Goal: Task Accomplishment & Management: Manage account settings

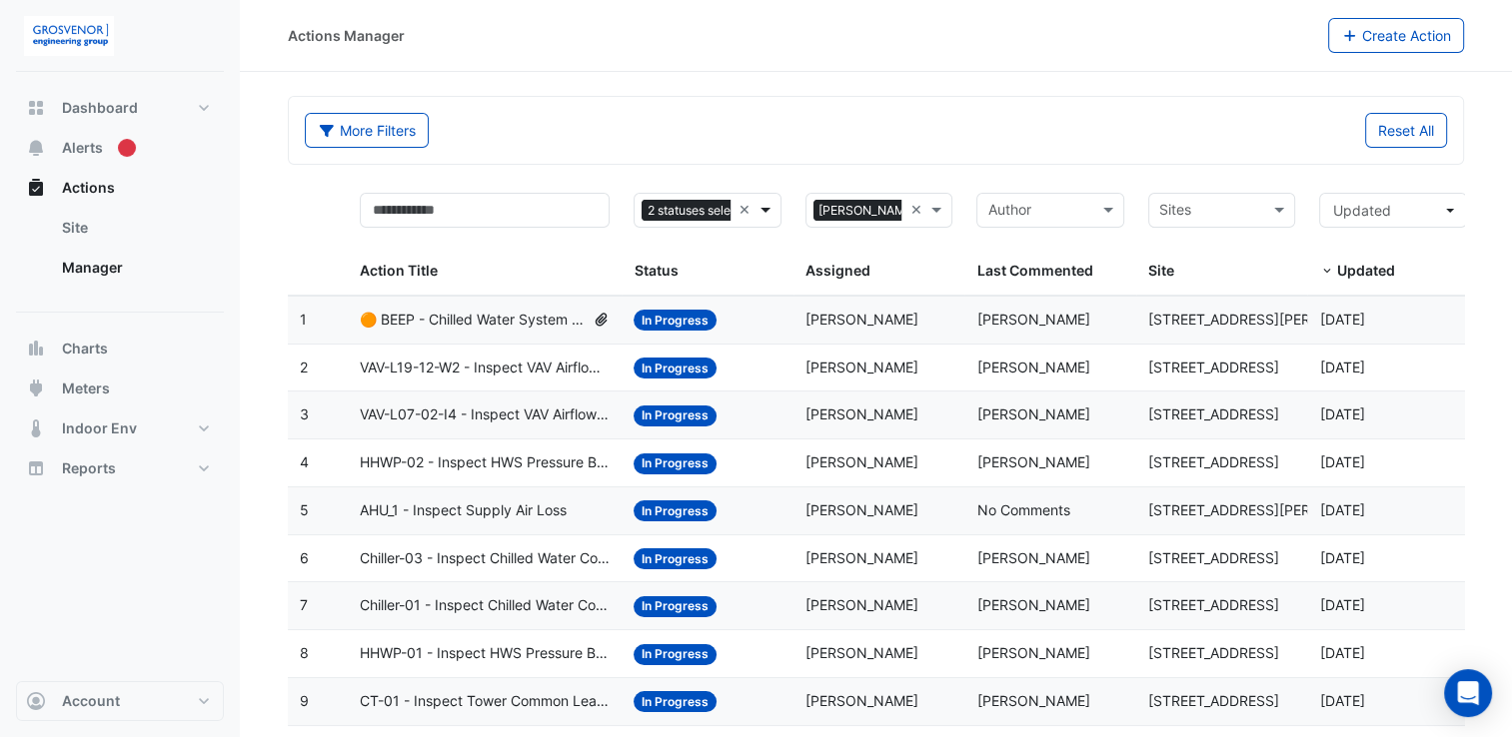
click at [756, 214] on span at bounding box center [767, 210] width 25 height 23
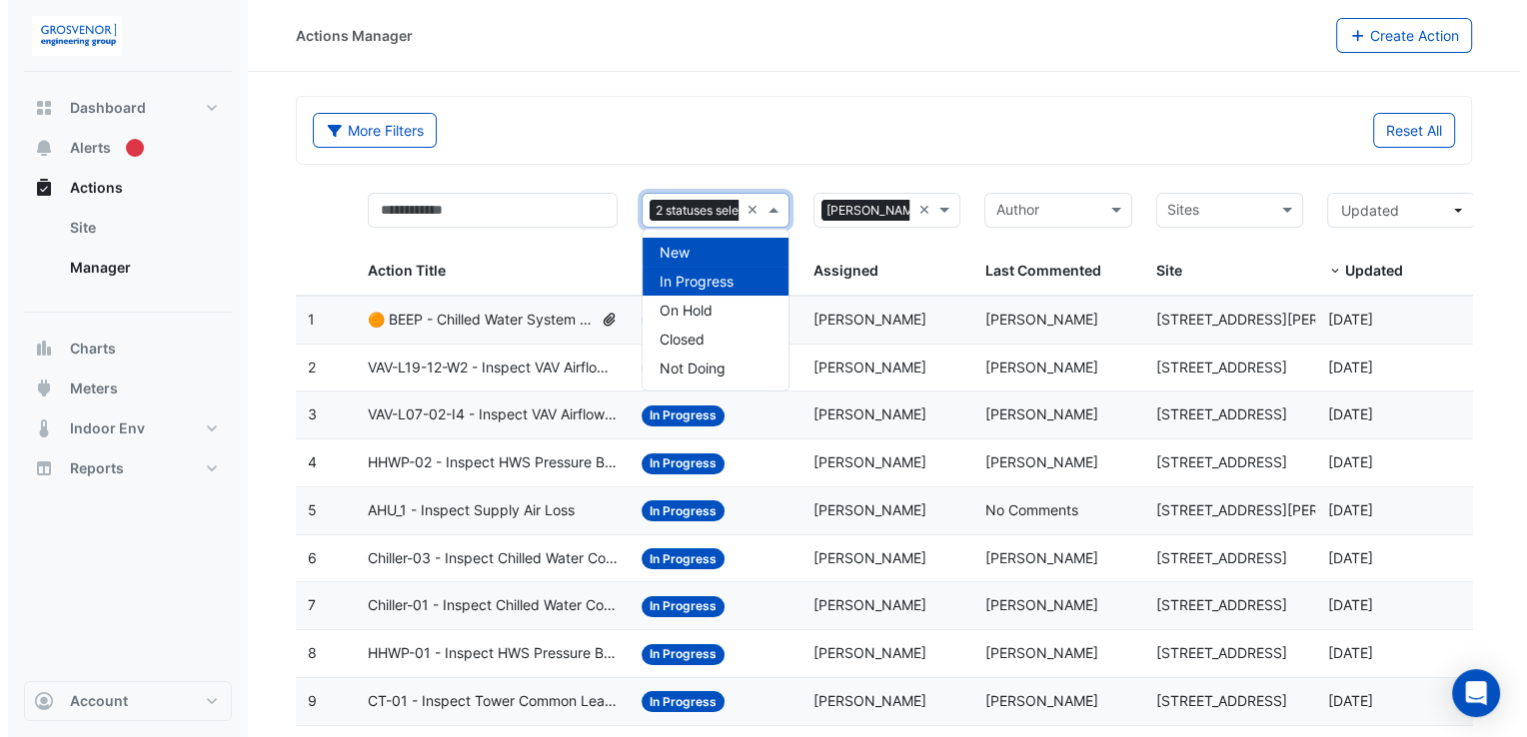
scroll to position [0, 42]
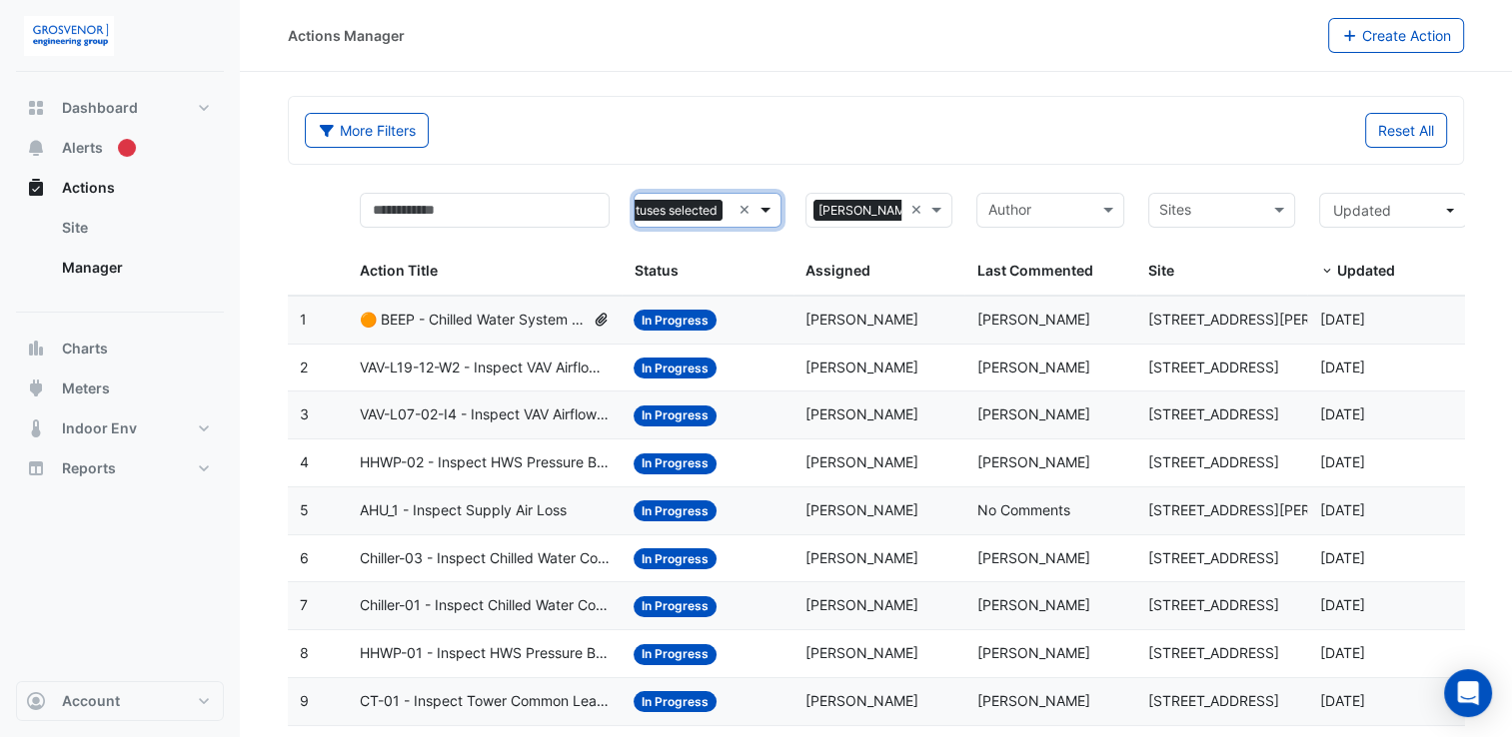
click at [756, 214] on span at bounding box center [767, 210] width 25 height 23
click at [1279, 213] on span at bounding box center [1281, 210] width 25 height 23
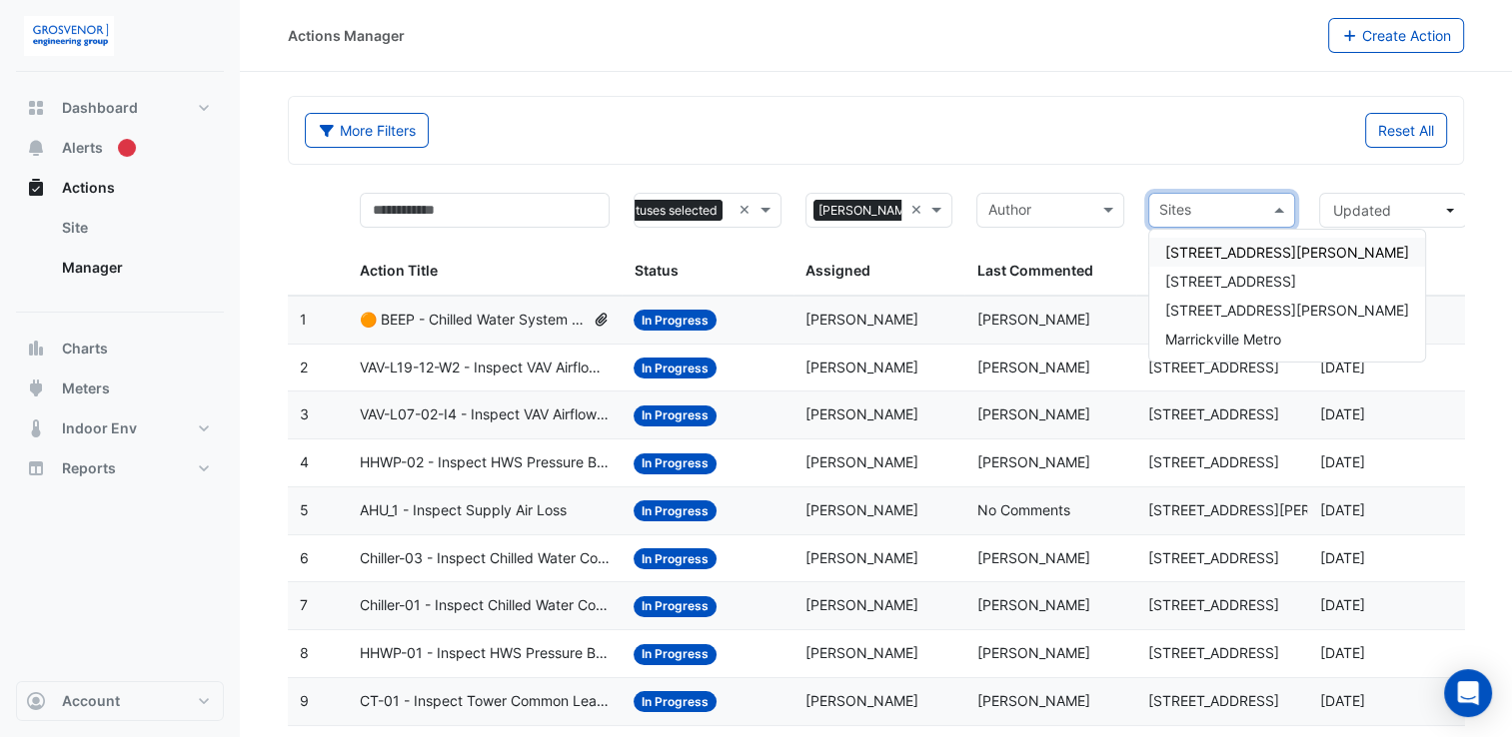
click at [1248, 254] on span "[STREET_ADDRESS][PERSON_NAME]" at bounding box center [1287, 252] width 244 height 17
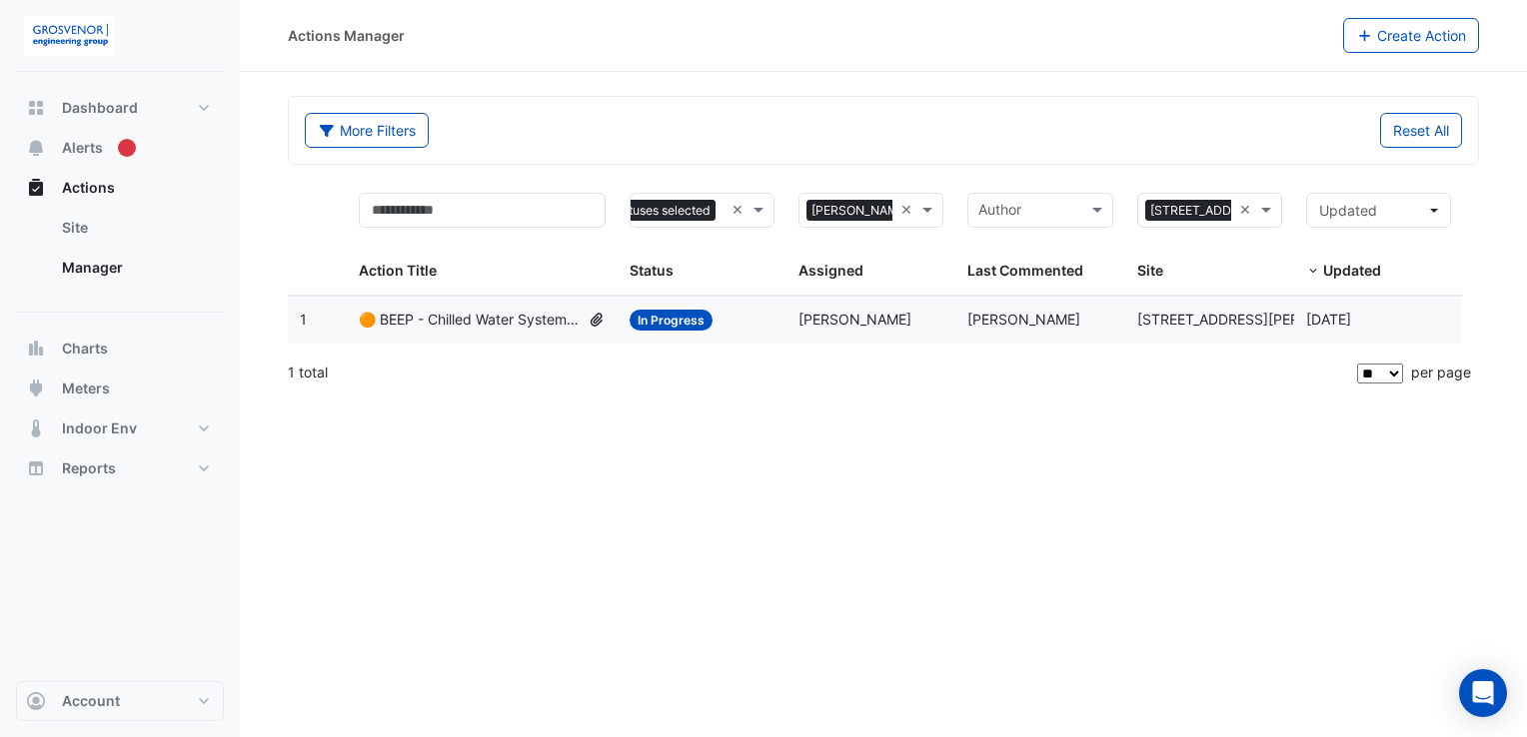
click at [419, 317] on span "🟠 BEEP - Chilled Water System Temperature Reset" at bounding box center [469, 320] width 221 height 23
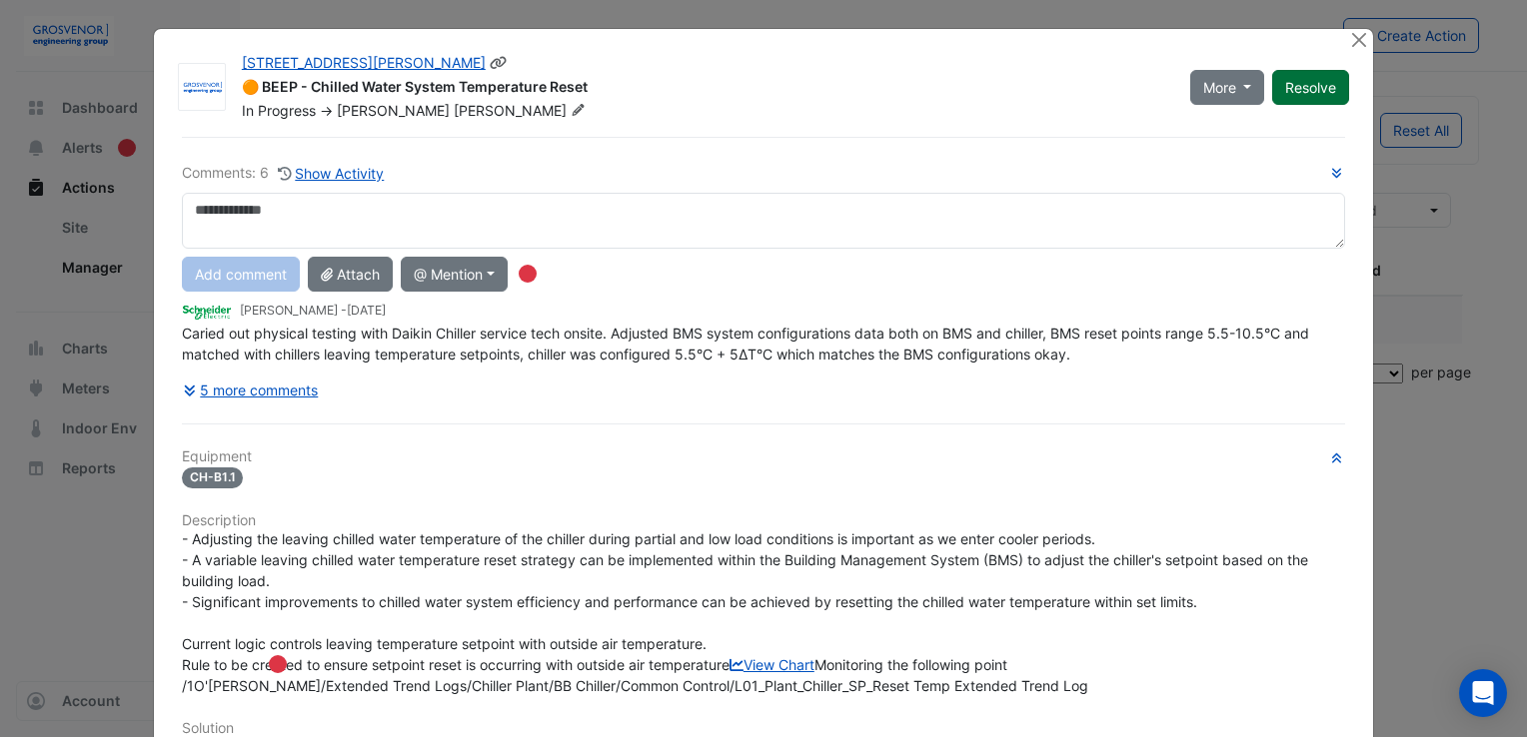
click at [1314, 86] on button "Resolve" at bounding box center [1310, 87] width 77 height 35
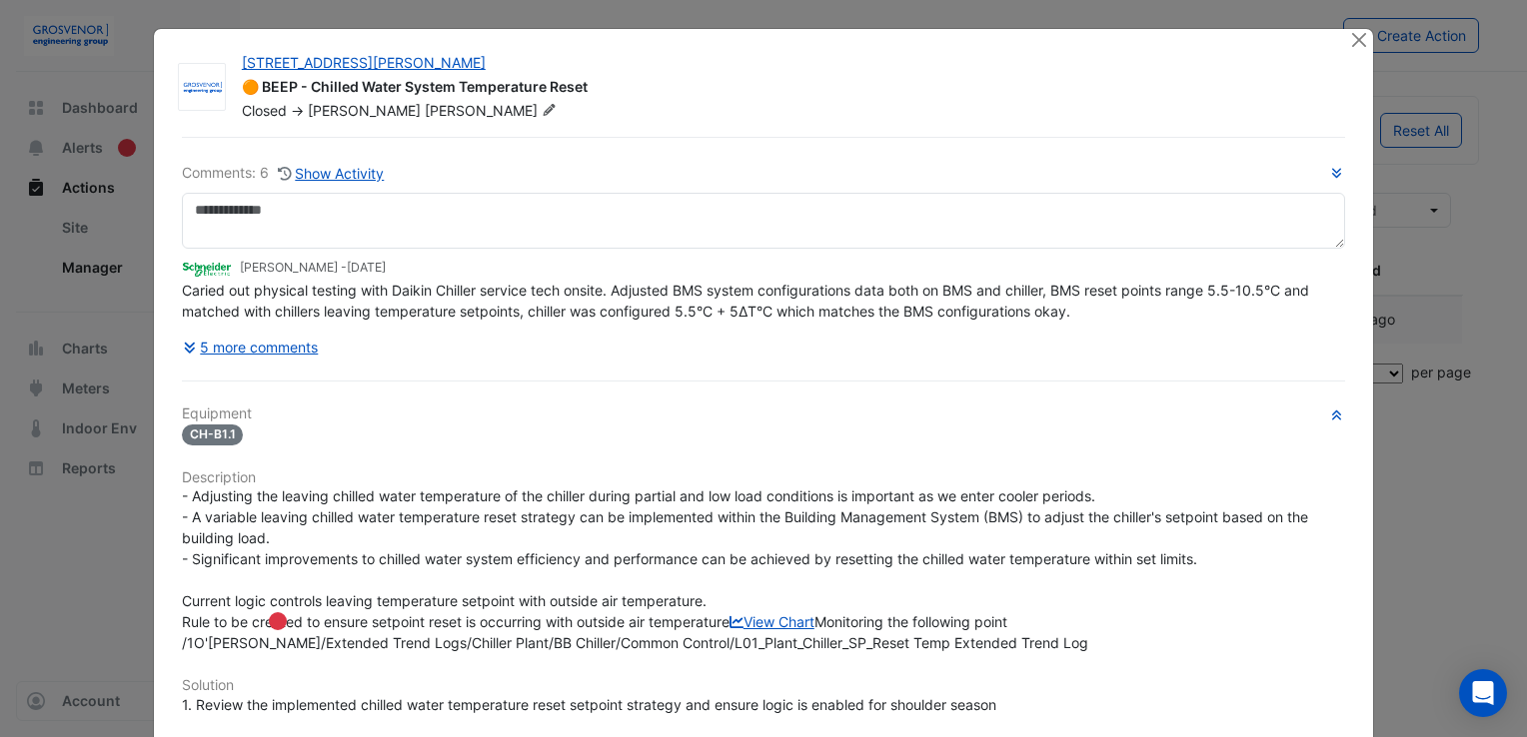
click at [1351, 50] on div at bounding box center [1360, 40] width 25 height 23
click at [1348, 44] on button "Close" at bounding box center [1358, 39] width 21 height 21
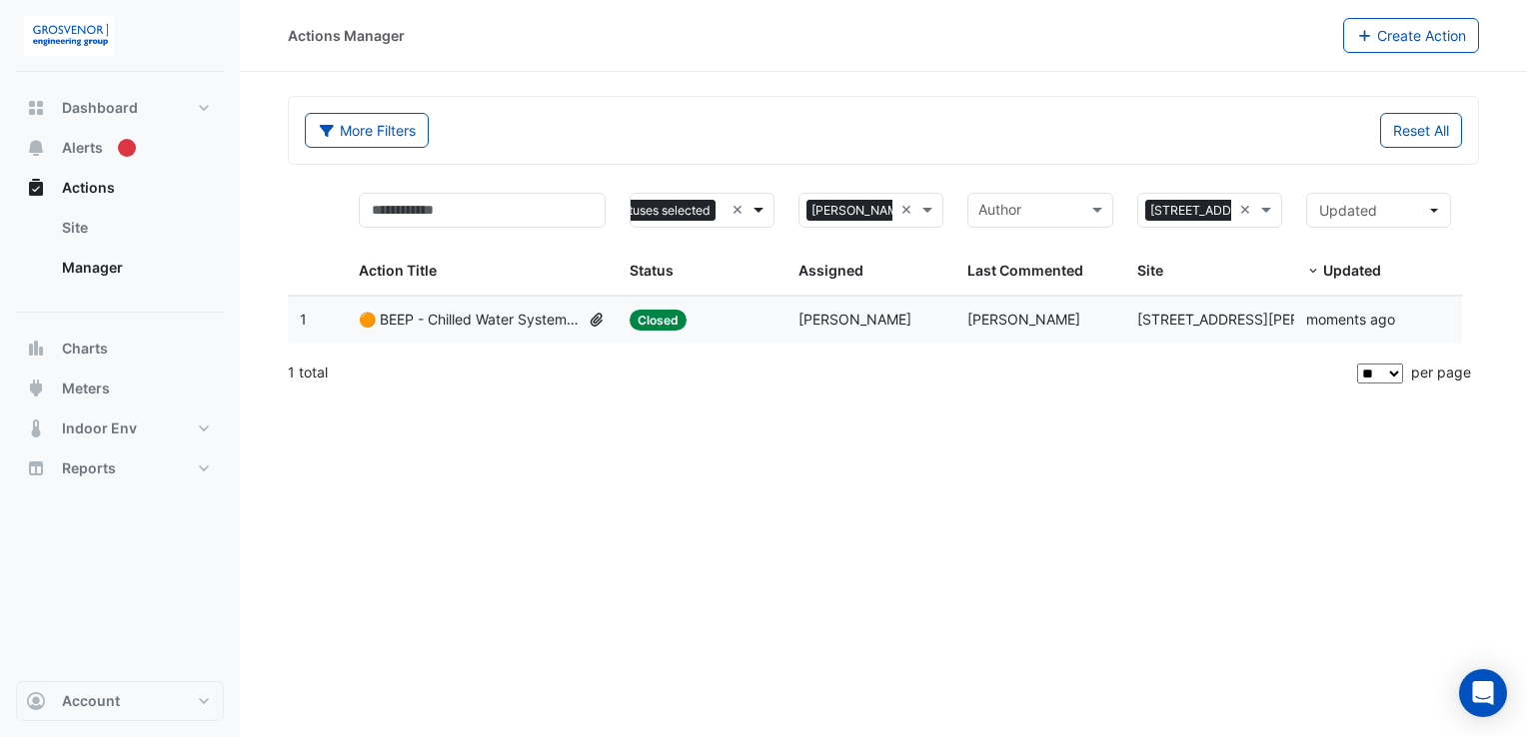
click at [756, 217] on span at bounding box center [760, 210] width 25 height 23
click at [925, 215] on span at bounding box center [929, 210] width 25 height 23
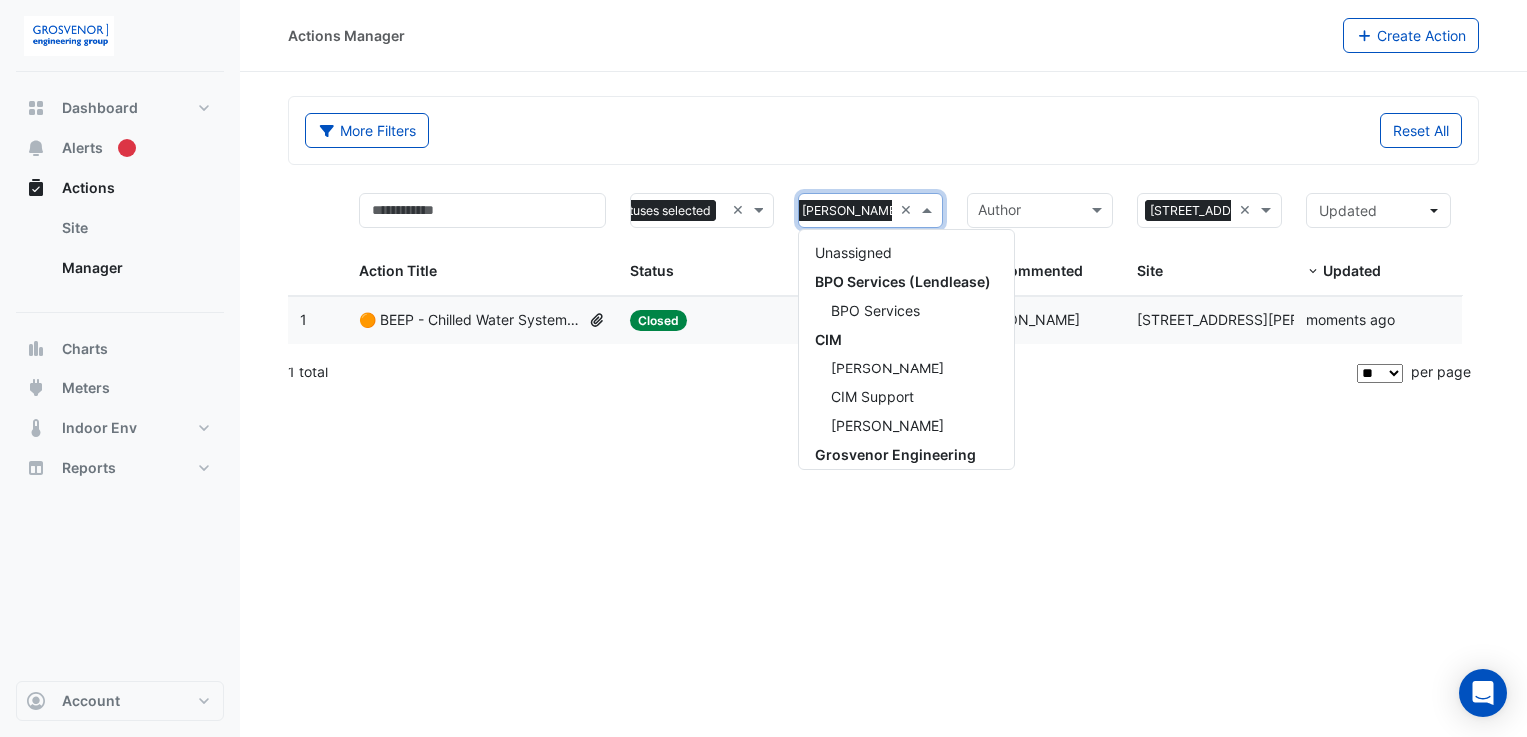
scroll to position [356, 0]
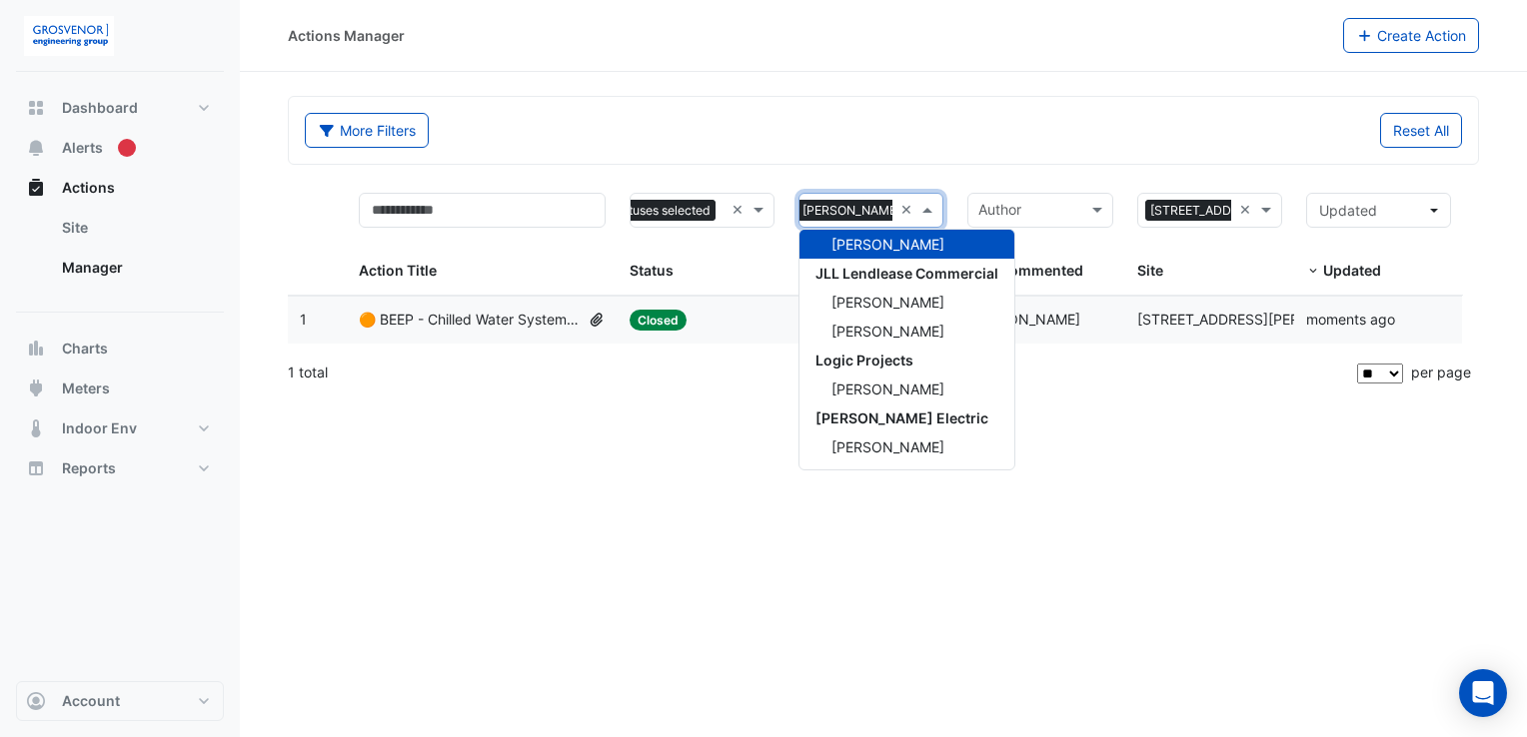
click at [924, 243] on div "[PERSON_NAME]" at bounding box center [906, 244] width 215 height 29
click at [884, 166] on form "More Filters Reset All Status 2 statuses selected × Assigned Sites × [STREET_AD…" at bounding box center [883, 247] width 1191 height 302
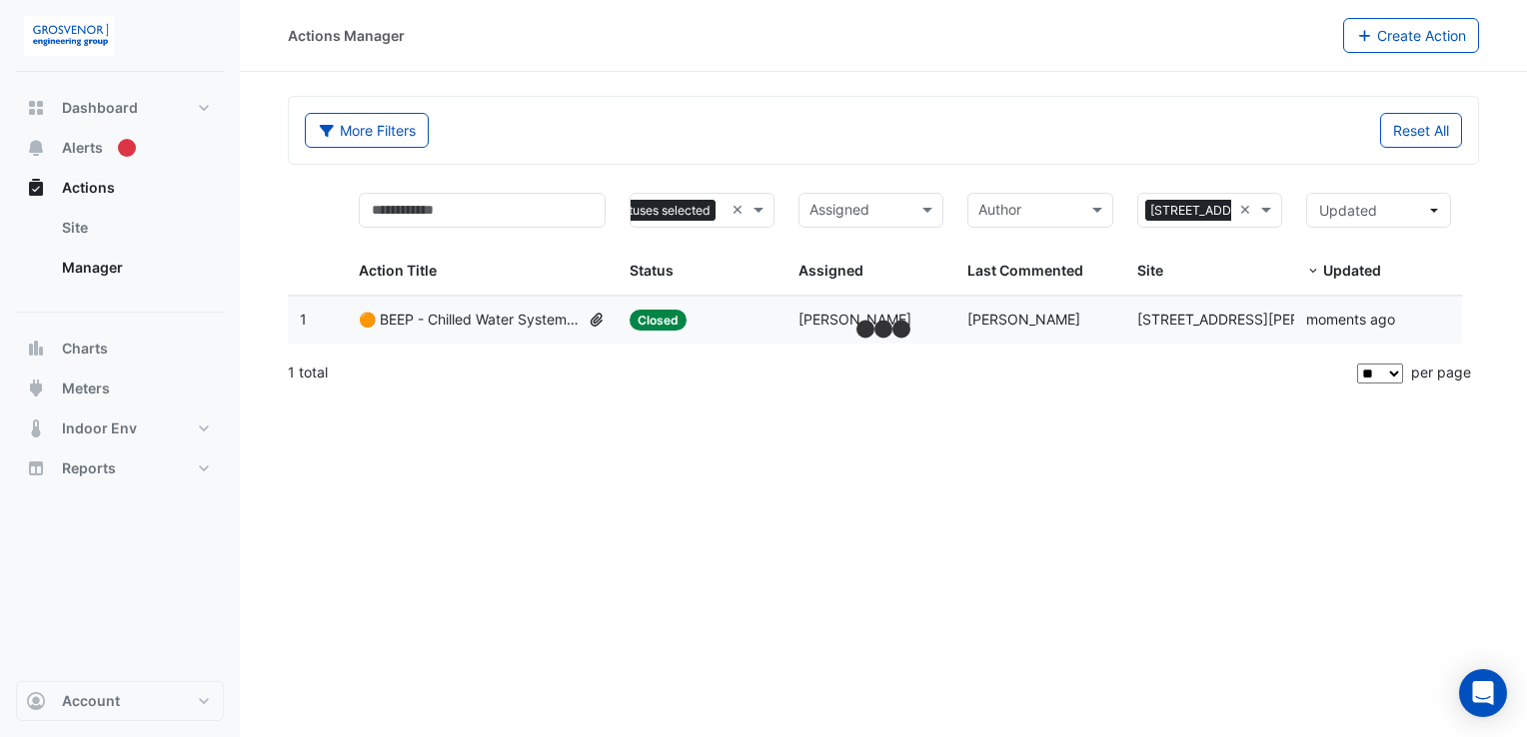
scroll to position [0, 42]
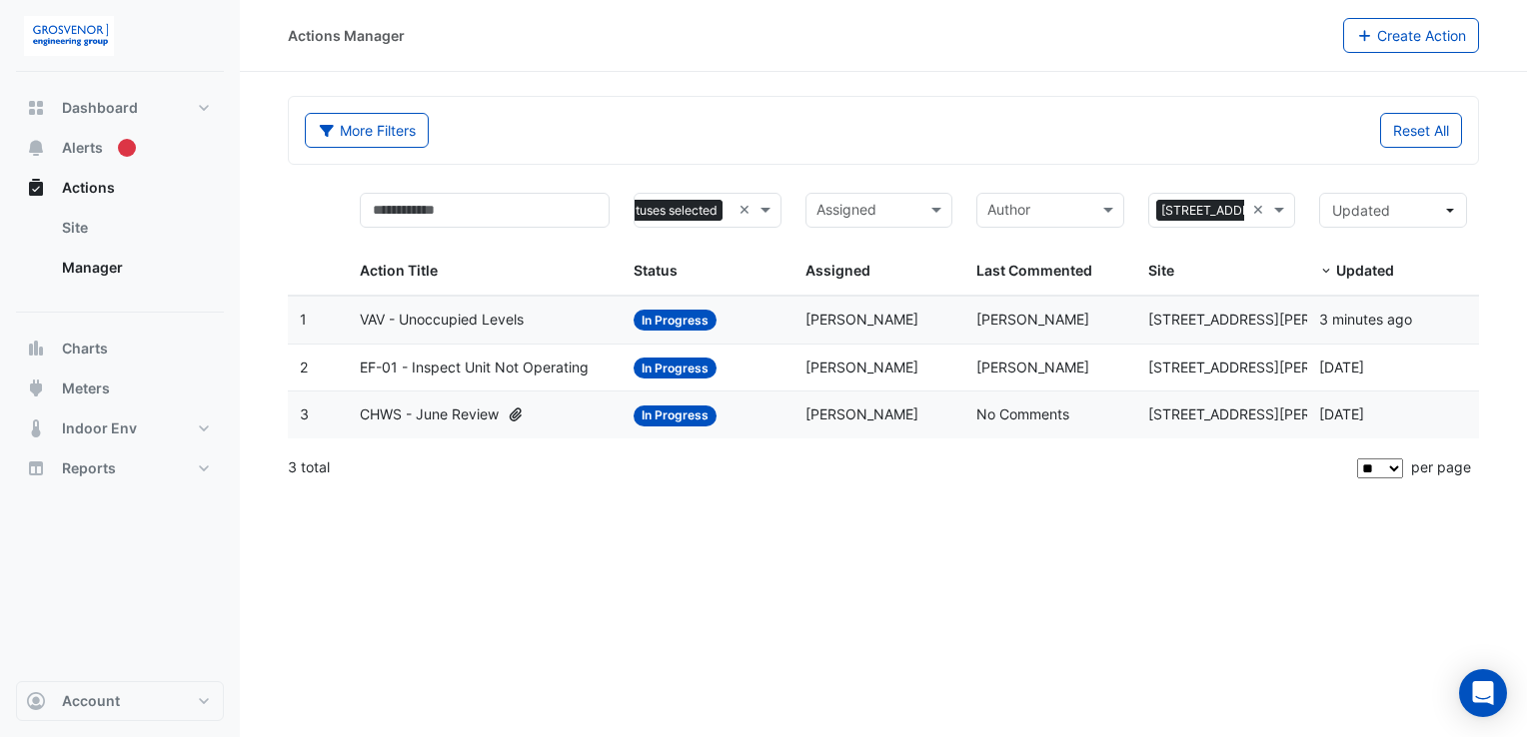
click at [436, 372] on span "EF-01 - Inspect Unit Not Operating" at bounding box center [474, 368] width 229 height 23
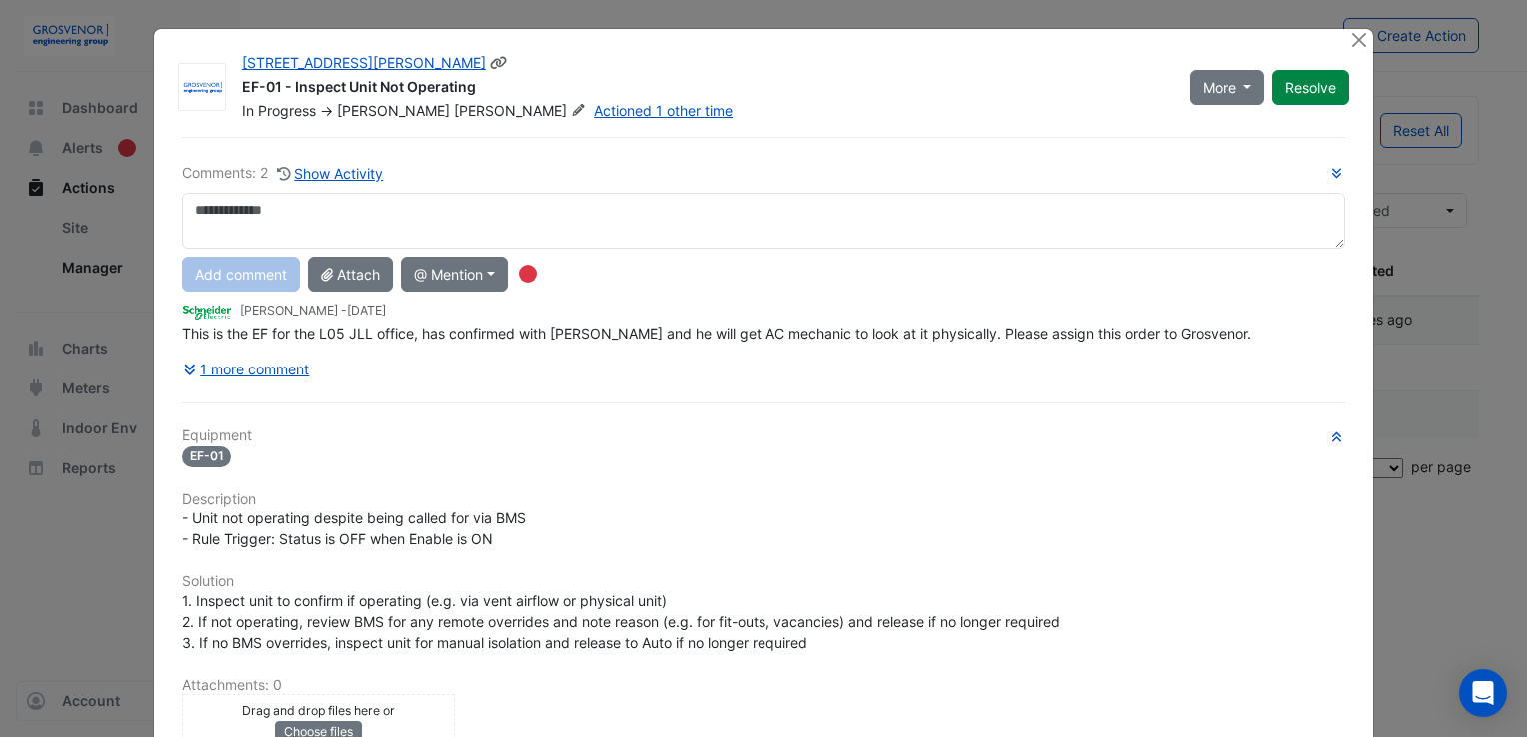
click at [1350, 53] on div "More On Hold Not Doing Resolve" at bounding box center [1270, 87] width 184 height 68
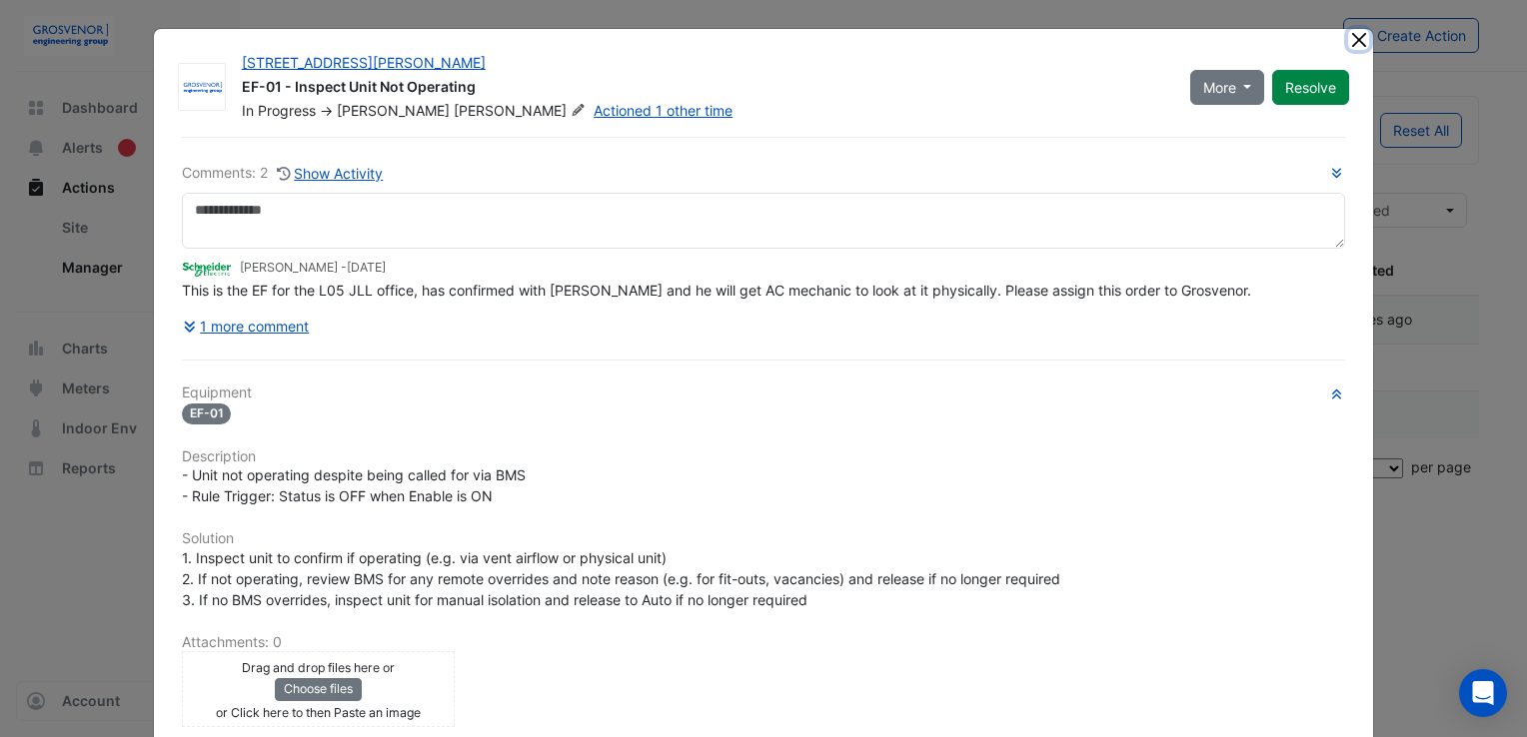
click at [1348, 44] on button "Close" at bounding box center [1358, 39] width 21 height 21
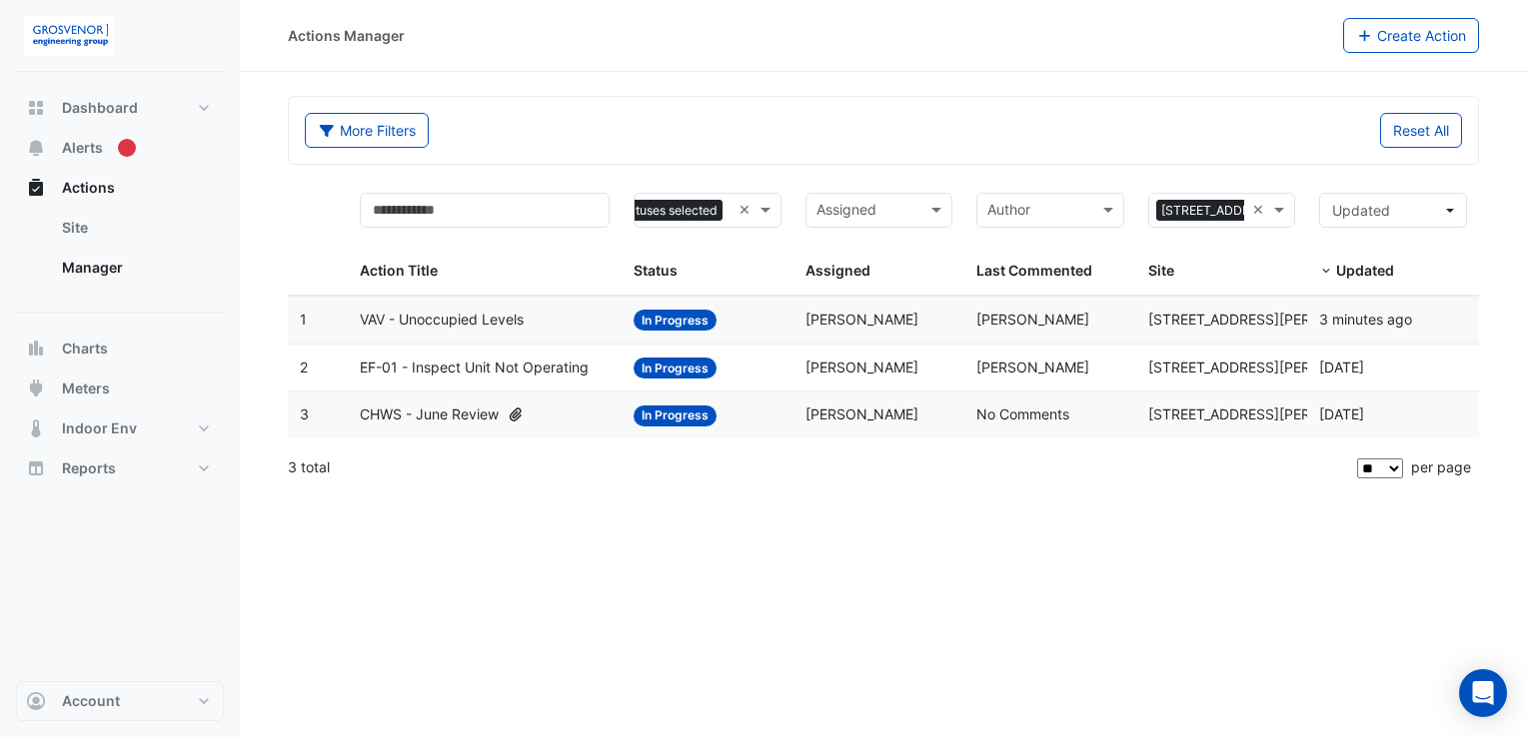
click at [392, 410] on span "CHWS - June Review" at bounding box center [429, 415] width 139 height 23
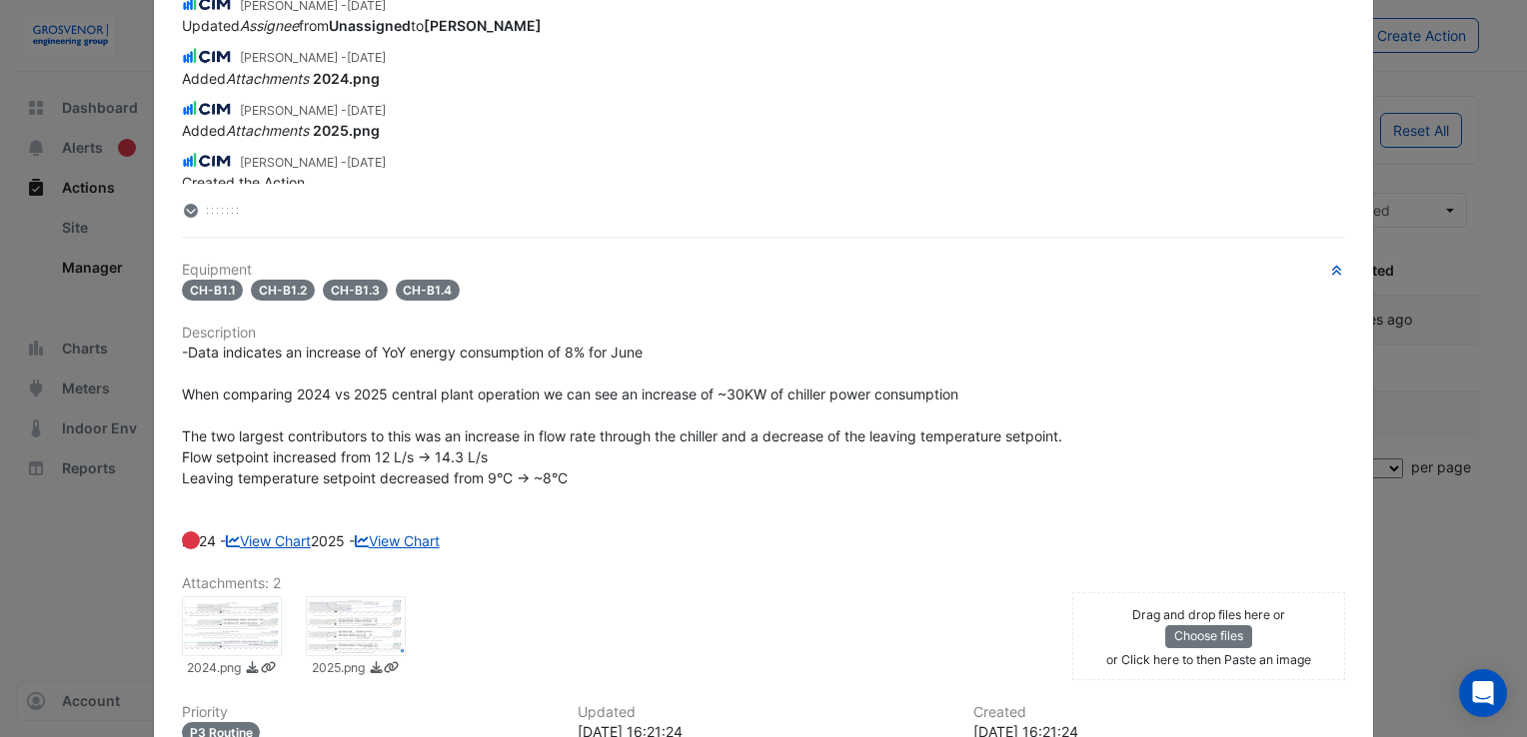
scroll to position [0, 0]
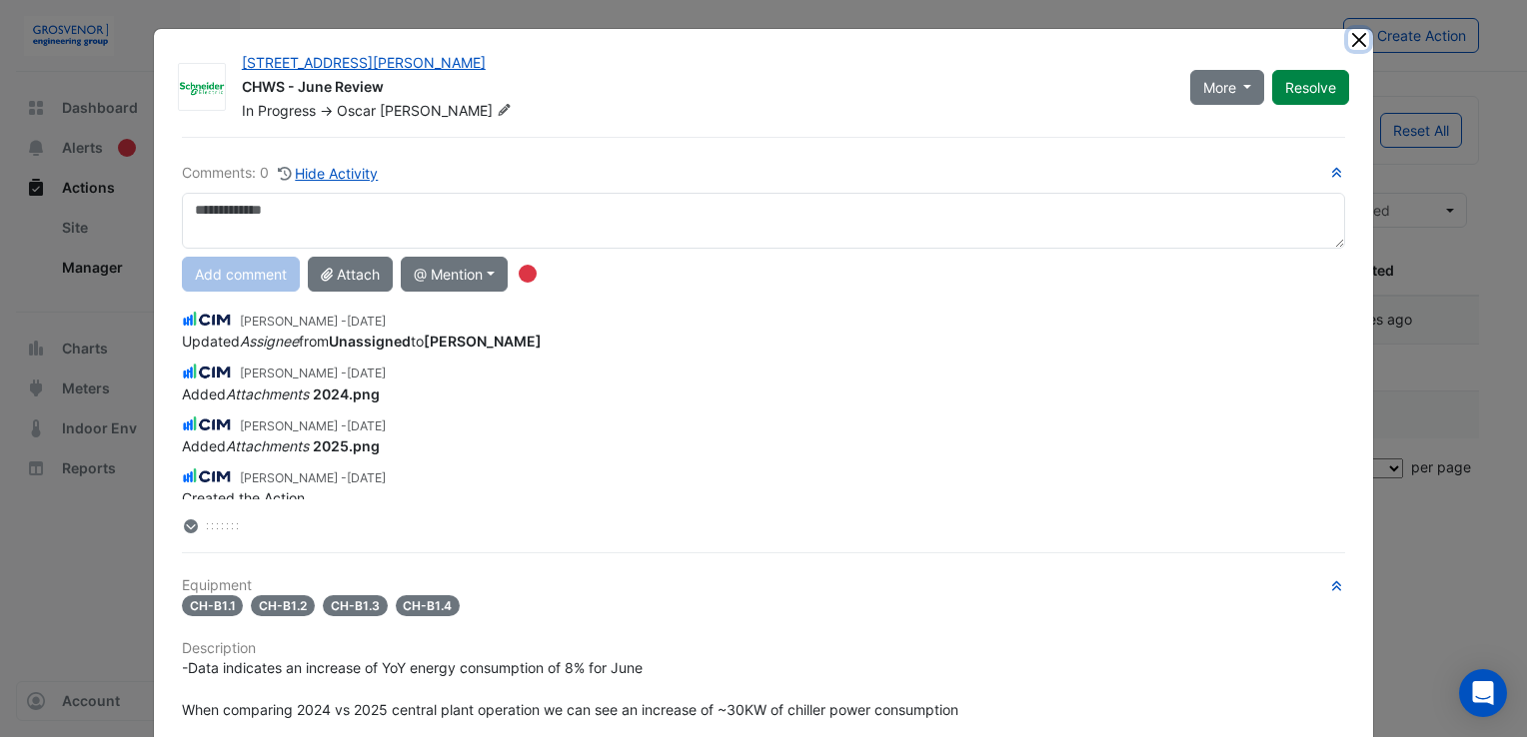
click at [1355, 37] on button "Close" at bounding box center [1358, 39] width 21 height 21
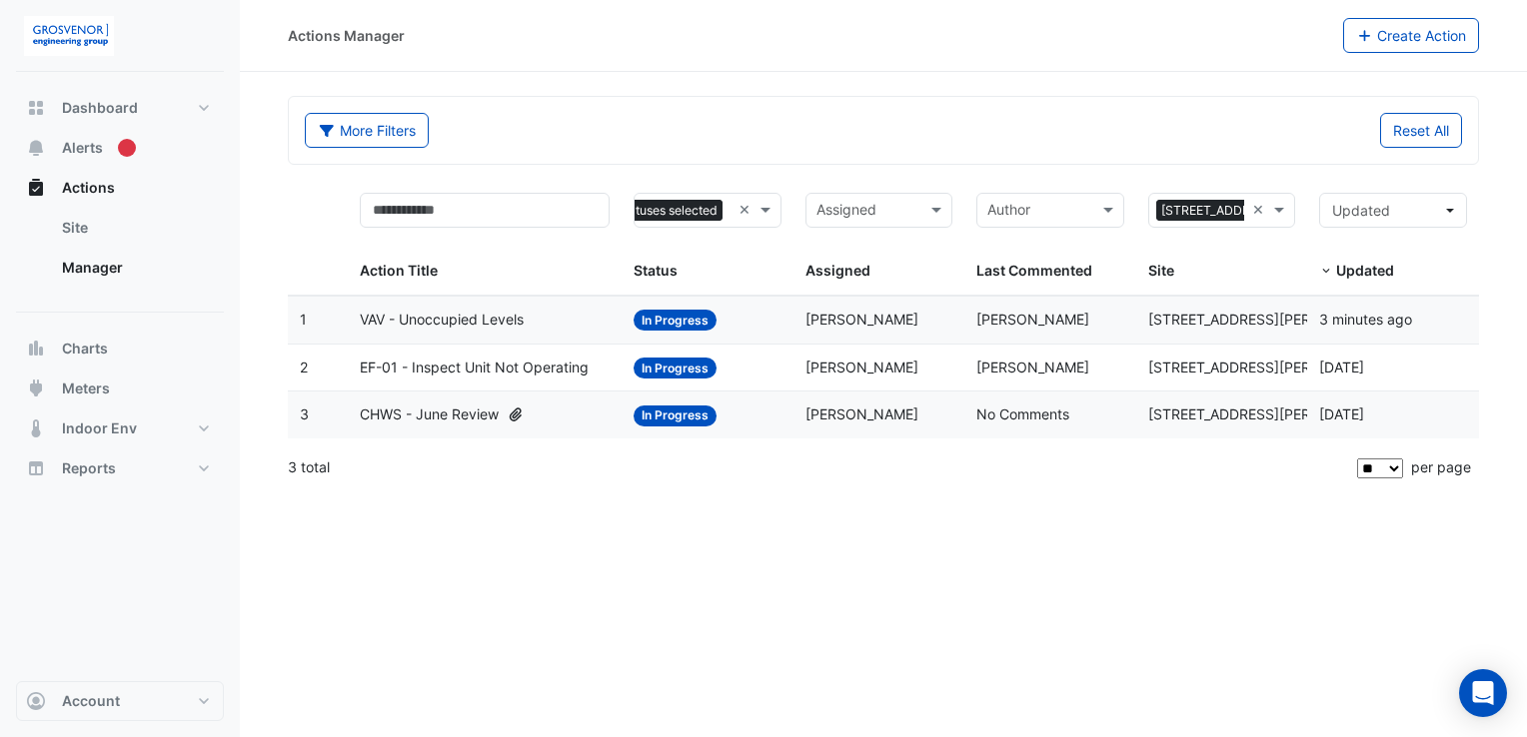
click at [481, 371] on span "EF-01 - Inspect Unit Not Operating" at bounding box center [474, 368] width 229 height 23
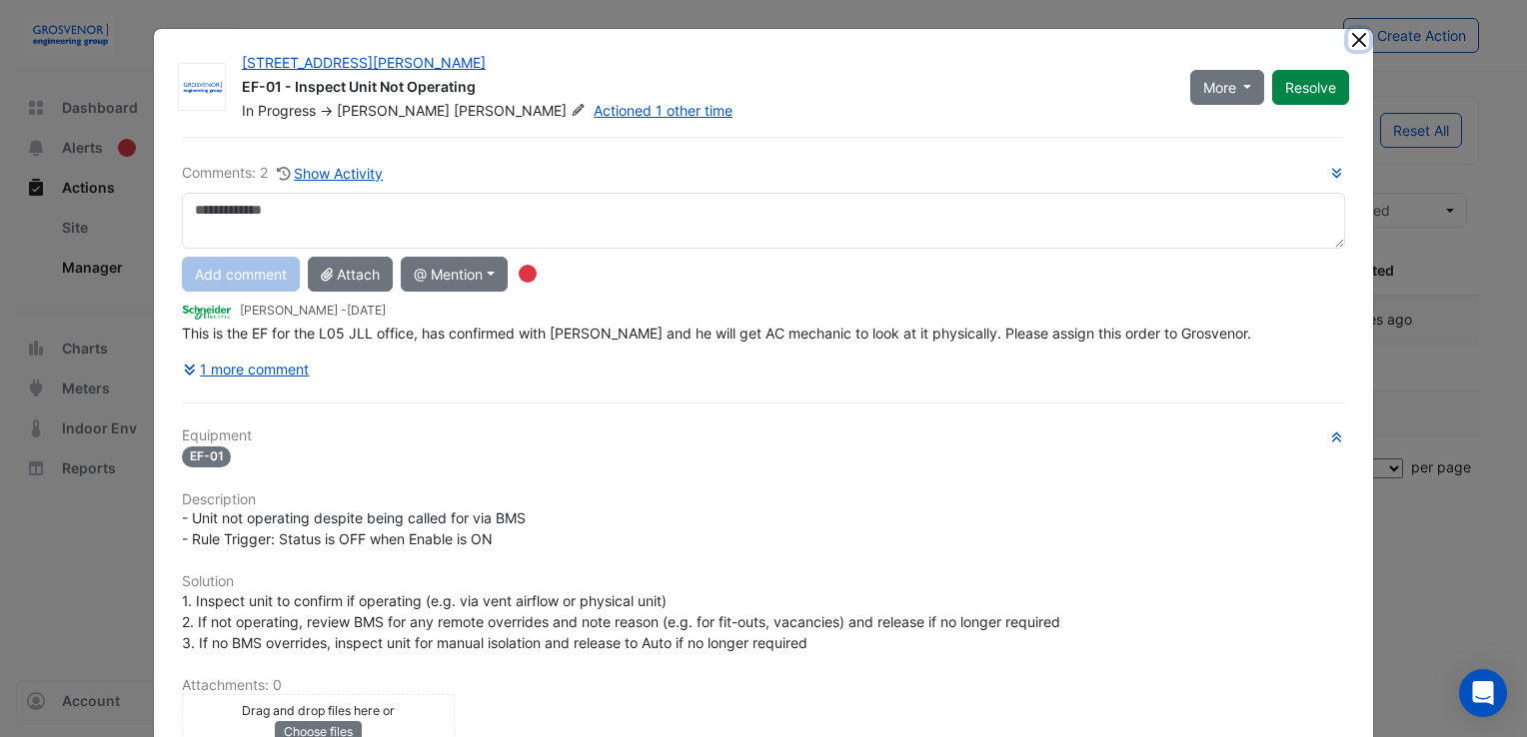
click at [1352, 35] on button "Close" at bounding box center [1358, 39] width 21 height 21
